Goal: Task Accomplishment & Management: Manage account settings

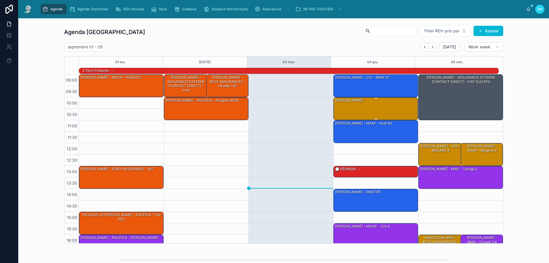
click at [347, 111] on div "[PERSON_NAME]" at bounding box center [376, 109] width 83 height 22
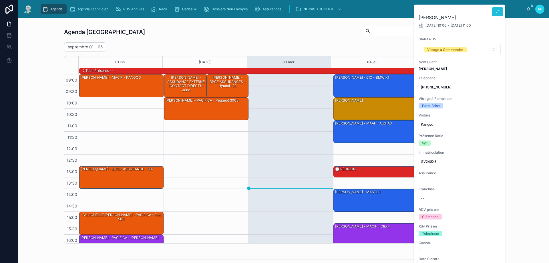
click at [493, 13] on button at bounding box center [497, 11] width 11 height 9
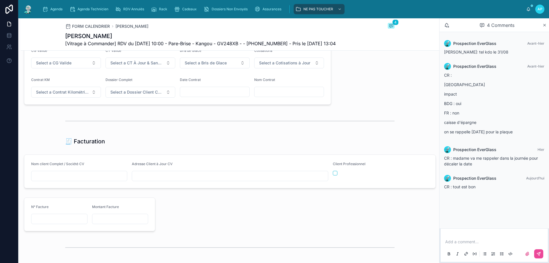
scroll to position [601, 0]
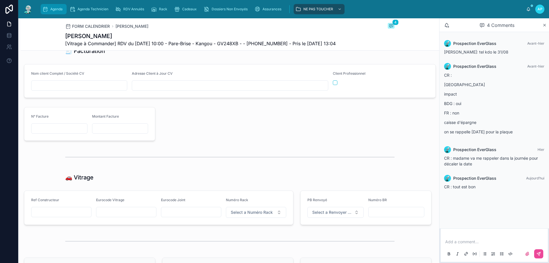
click at [47, 4] on link "Agenda" at bounding box center [54, 9] width 26 height 10
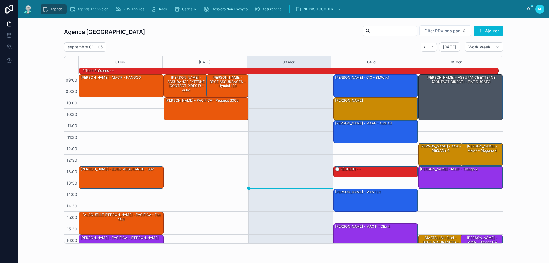
drag, startPoint x: 278, startPoint y: 101, endPoint x: 300, endPoint y: 197, distance: 98.2
click at [300, 197] on div at bounding box center [291, 177] width 85 height 206
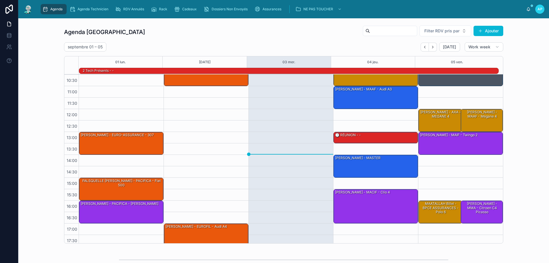
scroll to position [37, 0]
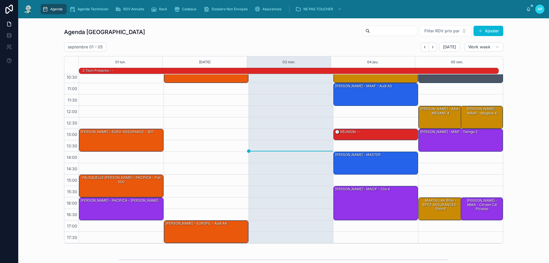
drag, startPoint x: 191, startPoint y: 130, endPoint x: 214, endPoint y: 173, distance: 48.8
click at [214, 173] on div "09:00 – 10:00 [PERSON_NAME] - ASSURANCE EXTERNE (CONTACT DIRECT) - juke 10:00 –…" at bounding box center [206, 140] width 85 height 206
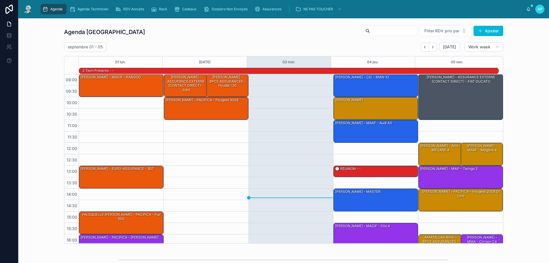
scroll to position [0, 0]
click at [65, 10] on div "Agenda" at bounding box center [53, 9] width 23 height 9
click at [434, 46] on button "Next" at bounding box center [433, 47] width 8 height 9
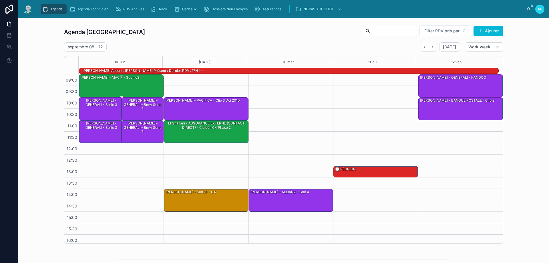
click at [107, 80] on div "[PERSON_NAME] - MACIF - scenic3" at bounding box center [110, 78] width 60 height 6
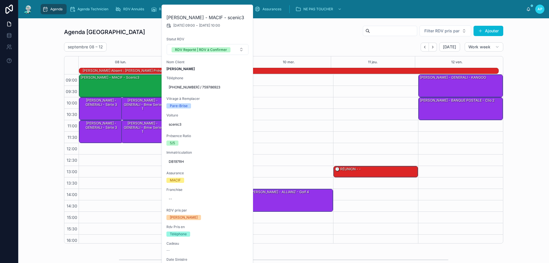
click at [129, 46] on div "[DATE] – [DATE] [DATE] Work week" at bounding box center [283, 46] width 439 height 9
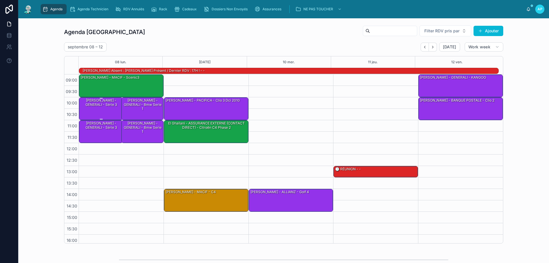
click at [97, 110] on div "[PERSON_NAME] - GENERALI - série 3" at bounding box center [101, 109] width 42 height 22
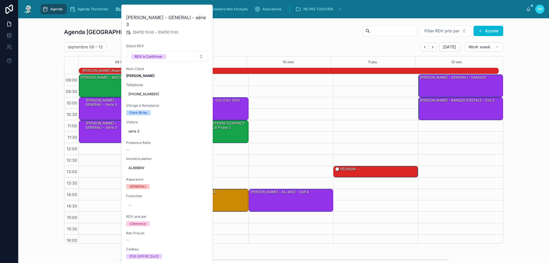
click at [272, 32] on div "Agenda Perpignan Filter RDV pris par [PERSON_NAME]" at bounding box center [283, 32] width 439 height 14
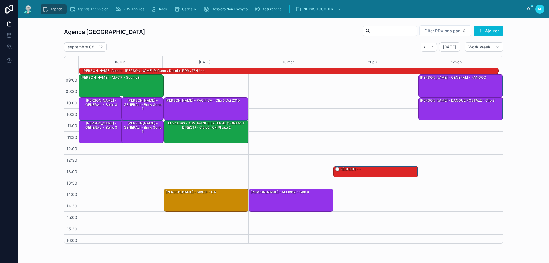
click at [146, 79] on div "[PERSON_NAME] - MACIF - scenic3" at bounding box center [121, 86] width 83 height 22
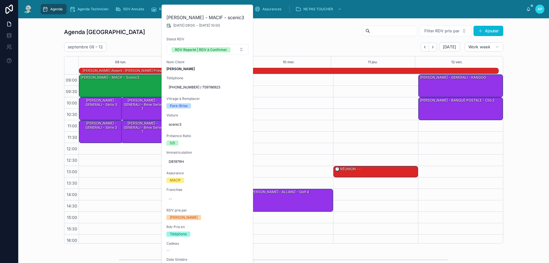
click at [312, 42] on div "[DATE] – [DATE] [DATE] Work week" at bounding box center [283, 46] width 439 height 9
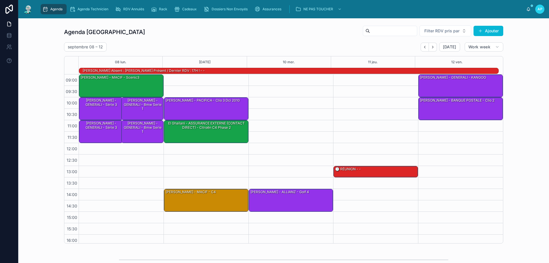
click at [49, 8] on div "Agenda" at bounding box center [53, 9] width 23 height 9
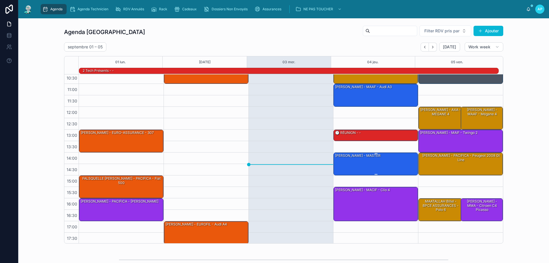
scroll to position [37, 0]
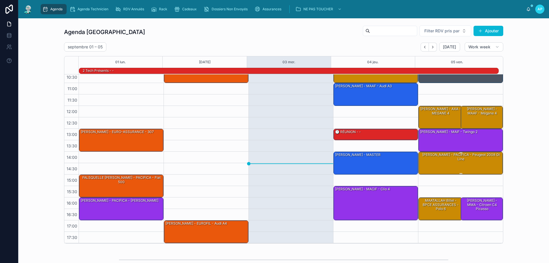
click at [477, 159] on div "[PERSON_NAME] - PACIFICA - Peugeot 2008 gt line" at bounding box center [461, 163] width 83 height 22
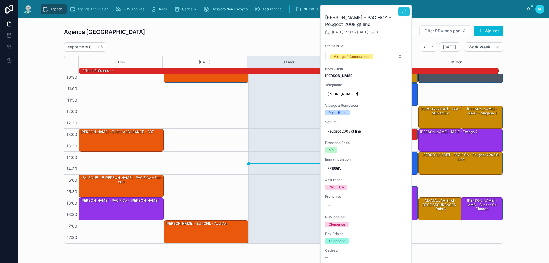
click at [409, 10] on button at bounding box center [403, 11] width 11 height 9
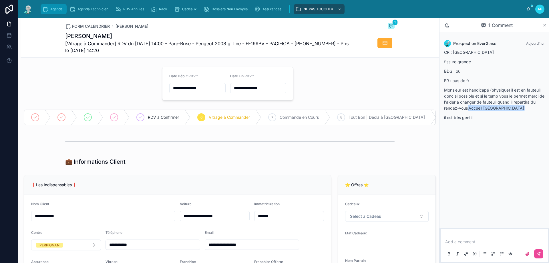
click at [53, 13] on div "Agenda" at bounding box center [53, 9] width 23 height 9
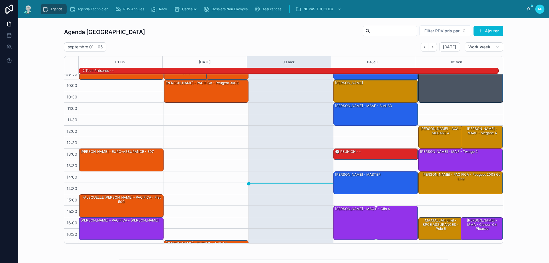
scroll to position [9, 0]
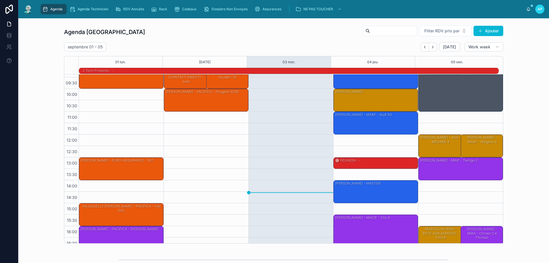
click at [467, 192] on div "[PERSON_NAME] - PACIFICA - Peugeot 2008 gt line" at bounding box center [461, 191] width 83 height 22
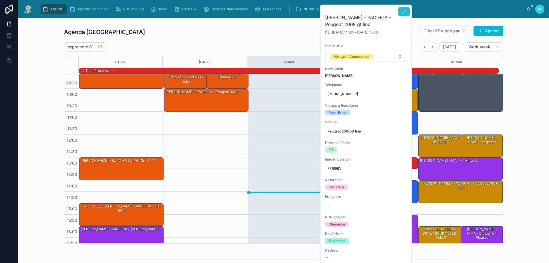
click at [405, 9] on button at bounding box center [403, 11] width 11 height 9
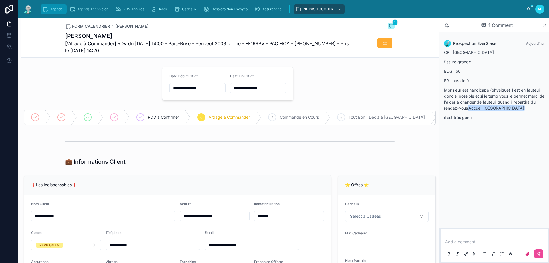
click at [65, 5] on div "Agenda" at bounding box center [53, 9] width 23 height 9
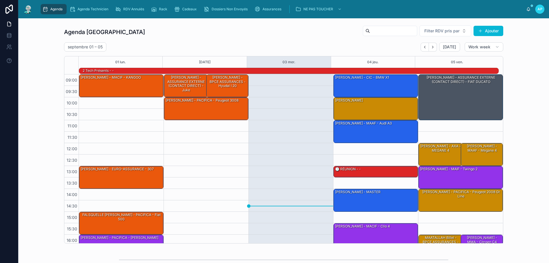
scroll to position [37, 0]
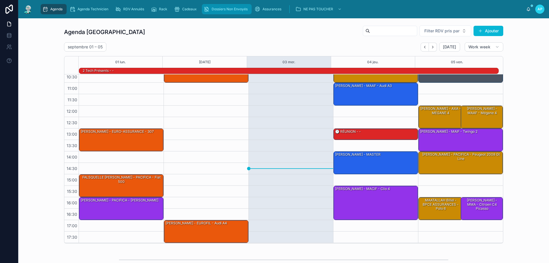
click at [222, 8] on span "Dossiers Non Envoyés" at bounding box center [230, 9] width 36 height 5
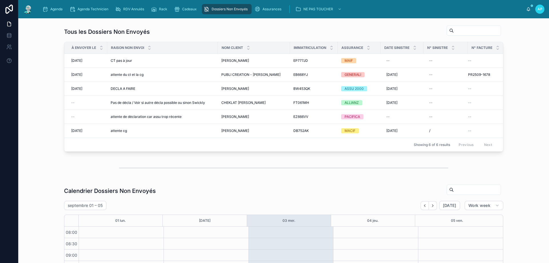
scroll to position [76, 0]
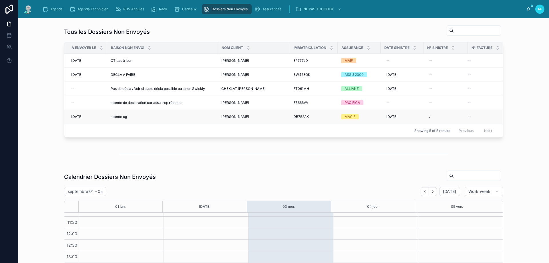
click at [237, 119] on td "BOIN [PERSON_NAME] [PERSON_NAME]" at bounding box center [254, 117] width 72 height 14
click at [225, 117] on span "[PERSON_NAME]" at bounding box center [235, 116] width 28 height 5
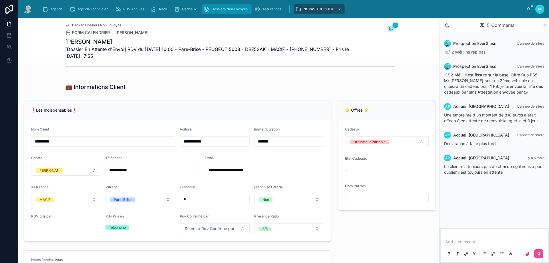
scroll to position [86, 0]
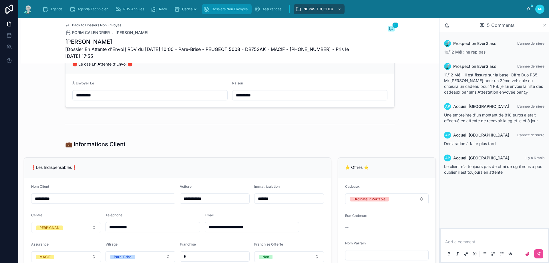
type input "**********"
click at [213, 5] on div "Dossiers Non Envoyés" at bounding box center [227, 9] width 46 height 9
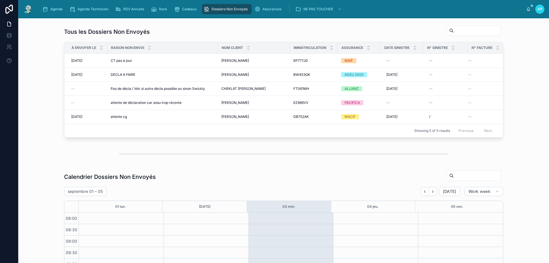
scroll to position [76, 0]
click at [53, 10] on span "Agenda" at bounding box center [56, 9] width 12 height 5
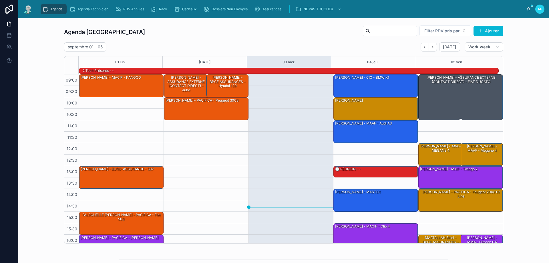
click at [454, 90] on div "[PERSON_NAME] - ASSURANCE EXTERNE (CONTACT DIRECT) - FIAT DUCATO" at bounding box center [461, 97] width 83 height 45
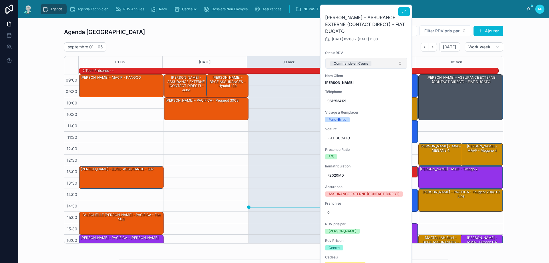
click at [370, 68] on button "Commande en Cours" at bounding box center [366, 63] width 82 height 11
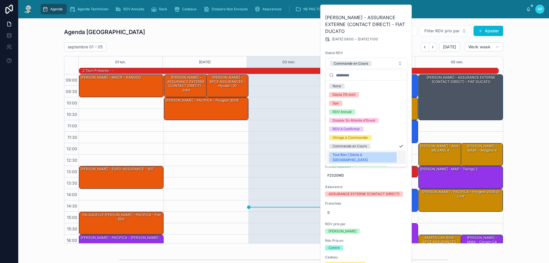
click at [372, 154] on span "Tout Bon | Décla à [GEOGRAPHIC_DATA]" at bounding box center [362, 157] width 67 height 10
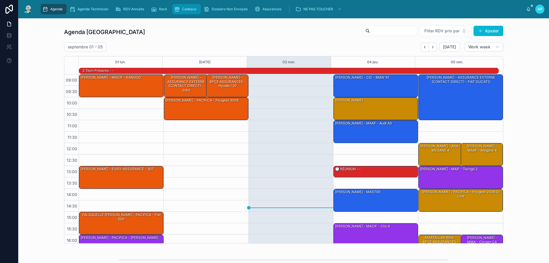
click at [181, 12] on div "Cadeaux" at bounding box center [186, 9] width 25 height 9
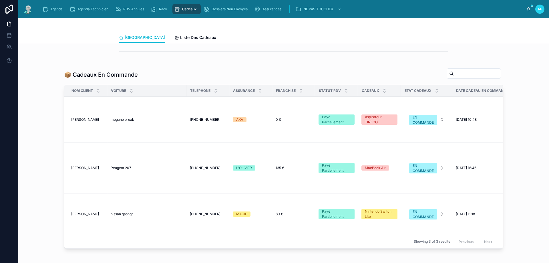
scroll to position [372, 0]
click at [124, 217] on span "nissan qashqai" at bounding box center [123, 214] width 24 height 5
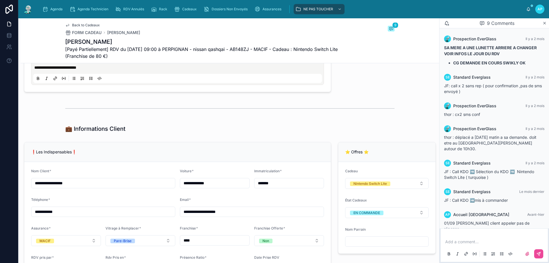
scroll to position [372, 0]
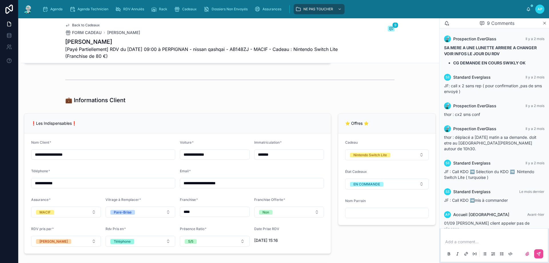
click at [466, 237] on div "Add a comment..." at bounding box center [494, 247] width 100 height 24
click at [462, 239] on p at bounding box center [495, 242] width 100 height 6
click at [491, 241] on p "**********" at bounding box center [495, 242] width 100 height 6
click at [540, 256] on icon at bounding box center [539, 253] width 5 height 5
click at [407, 189] on button "EN COMMANDE" at bounding box center [387, 183] width 84 height 11
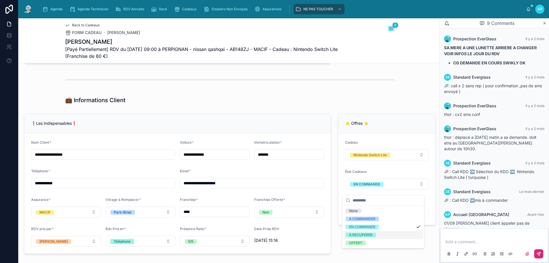
click at [387, 232] on div "A RECUPERER" at bounding box center [383, 235] width 80 height 8
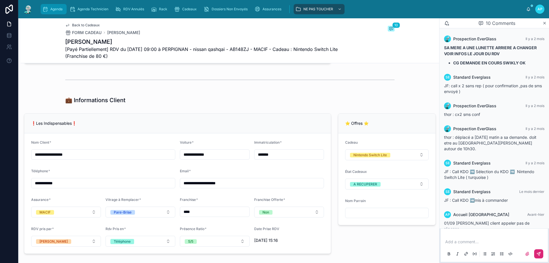
click at [53, 7] on span "Agenda" at bounding box center [56, 9] width 12 height 5
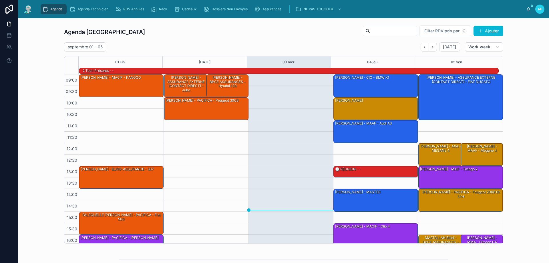
scroll to position [37, 0]
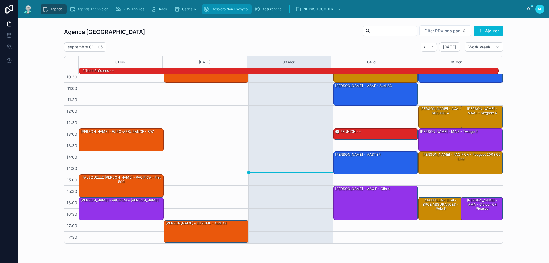
click at [210, 7] on div "Dossiers Non Envoyés" at bounding box center [227, 9] width 46 height 9
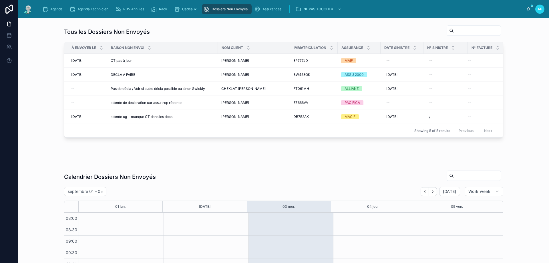
scroll to position [76, 0]
click at [238, 104] on span "[PERSON_NAME]" at bounding box center [235, 102] width 28 height 5
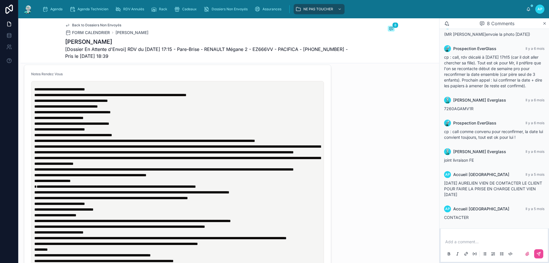
scroll to position [257, 0]
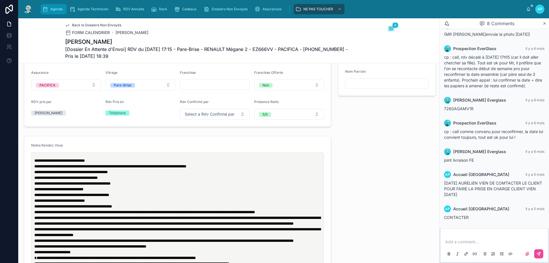
click at [55, 13] on div "Agenda" at bounding box center [53, 9] width 23 height 9
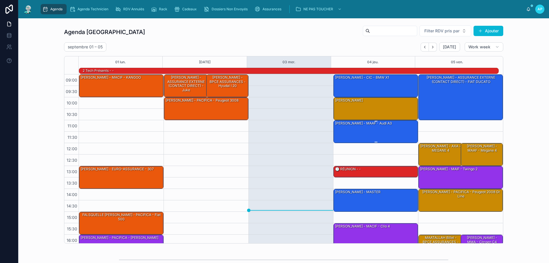
click at [362, 124] on div "[PERSON_NAME] - MAAF - audi A3" at bounding box center [364, 123] width 58 height 5
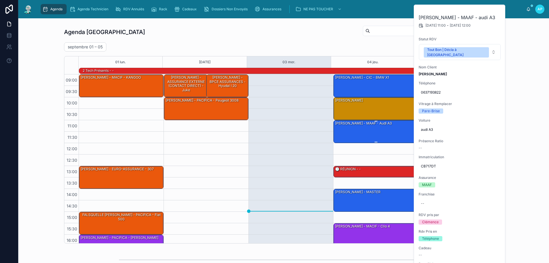
click at [384, 130] on div "[PERSON_NAME] - MAAF - audi A3" at bounding box center [376, 131] width 83 height 22
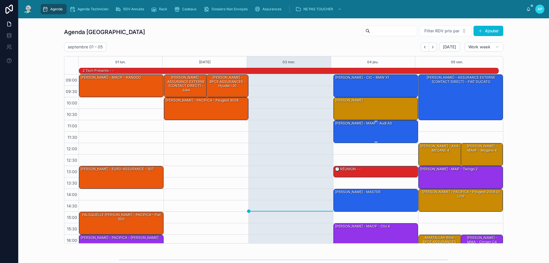
click at [389, 128] on div "[PERSON_NAME] - MAAF - audi A3" at bounding box center [376, 131] width 83 height 22
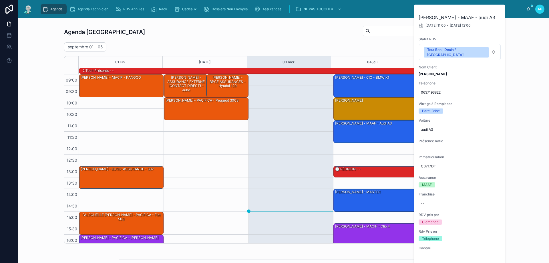
click at [295, 111] on div at bounding box center [291, 177] width 85 height 206
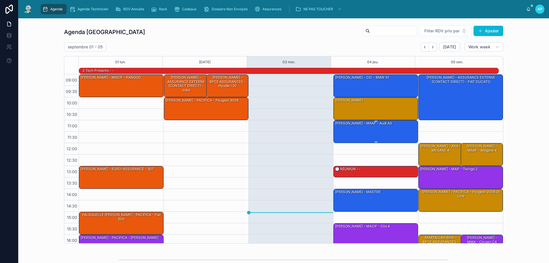
click at [369, 129] on div "[PERSON_NAME] - MAAF - audi A3" at bounding box center [376, 131] width 83 height 22
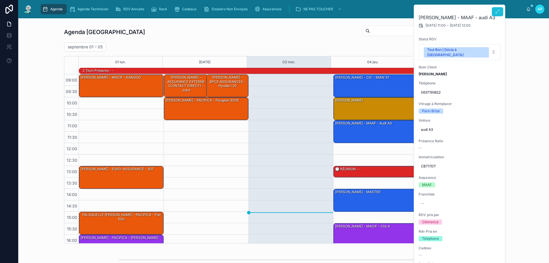
click at [500, 13] on button at bounding box center [497, 11] width 11 height 9
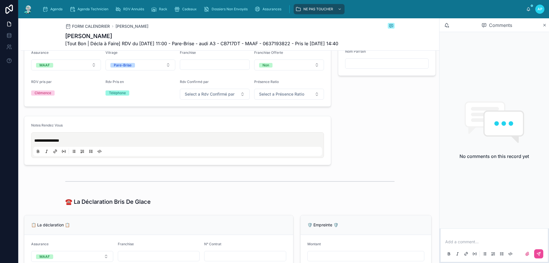
scroll to position [257, 0]
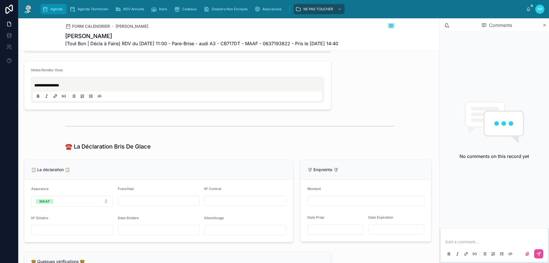
click at [57, 8] on span "Agenda" at bounding box center [56, 9] width 12 height 5
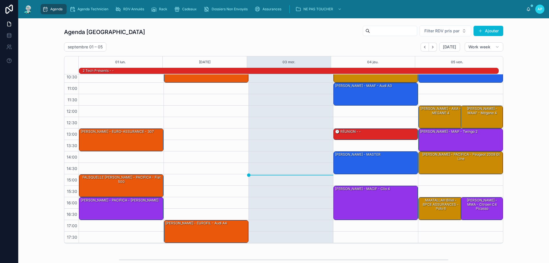
scroll to position [9, 0]
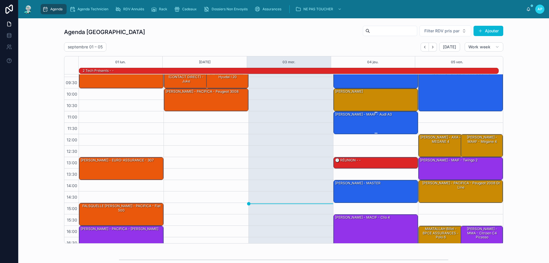
click at [373, 120] on div "[PERSON_NAME] - MAAF - audi A3" at bounding box center [376, 123] width 83 height 22
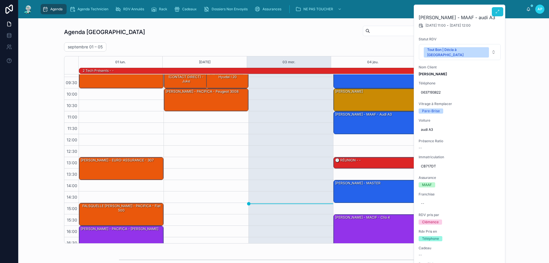
click at [500, 13] on icon at bounding box center [497, 11] width 5 height 5
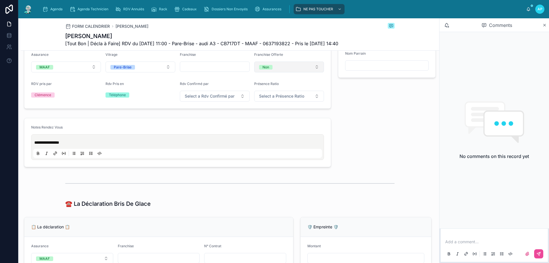
scroll to position [114, 0]
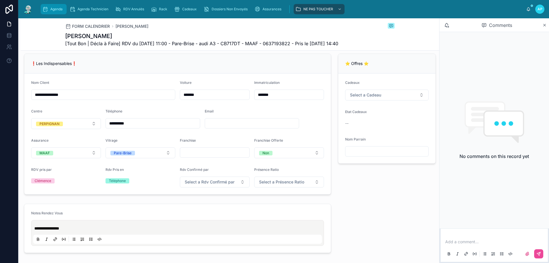
click at [51, 8] on span "Agenda" at bounding box center [56, 9] width 12 height 5
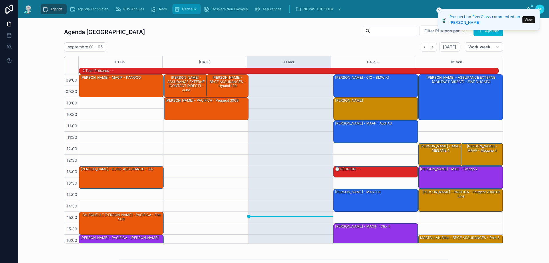
click at [197, 9] on div "Cadeaux" at bounding box center [186, 9] width 25 height 9
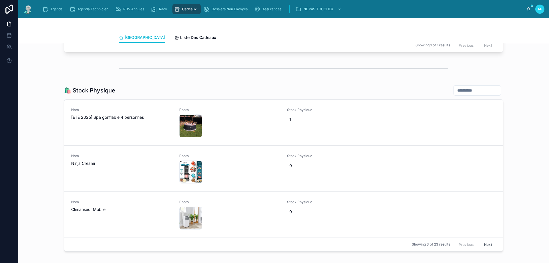
scroll to position [515, 0]
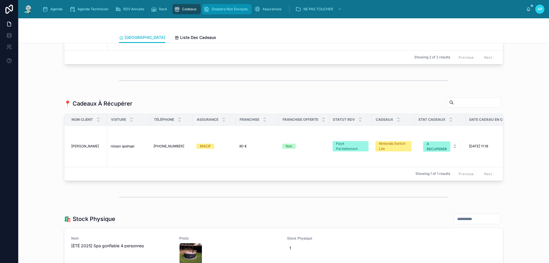
click at [218, 9] on span "Dossiers Non Envoyés" at bounding box center [230, 9] width 36 height 5
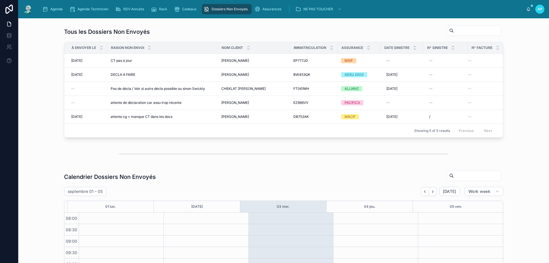
scroll to position [76, 0]
